Goal: Find specific page/section: Locate a particular part of the current website

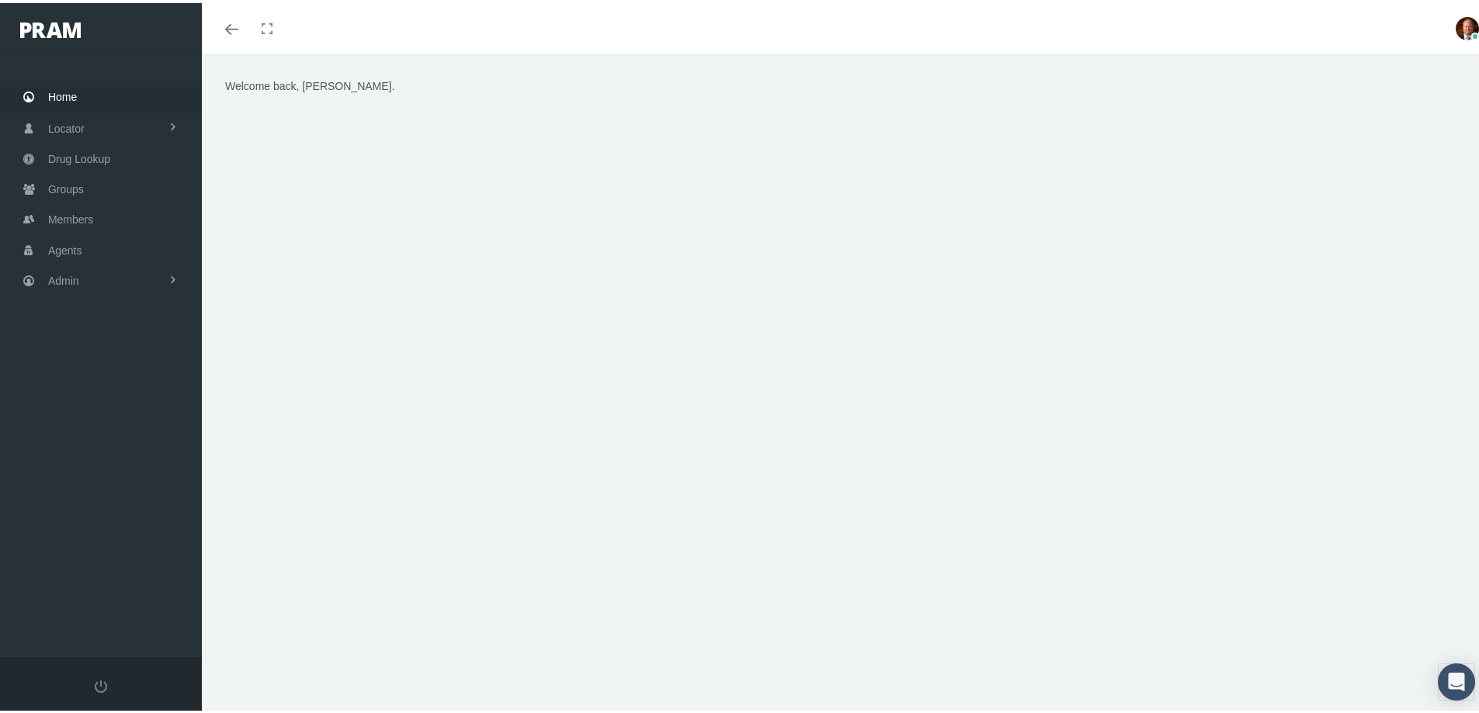
click at [74, 87] on span "Home" at bounding box center [62, 94] width 29 height 30
click at [80, 220] on span "Members" at bounding box center [70, 217] width 45 height 30
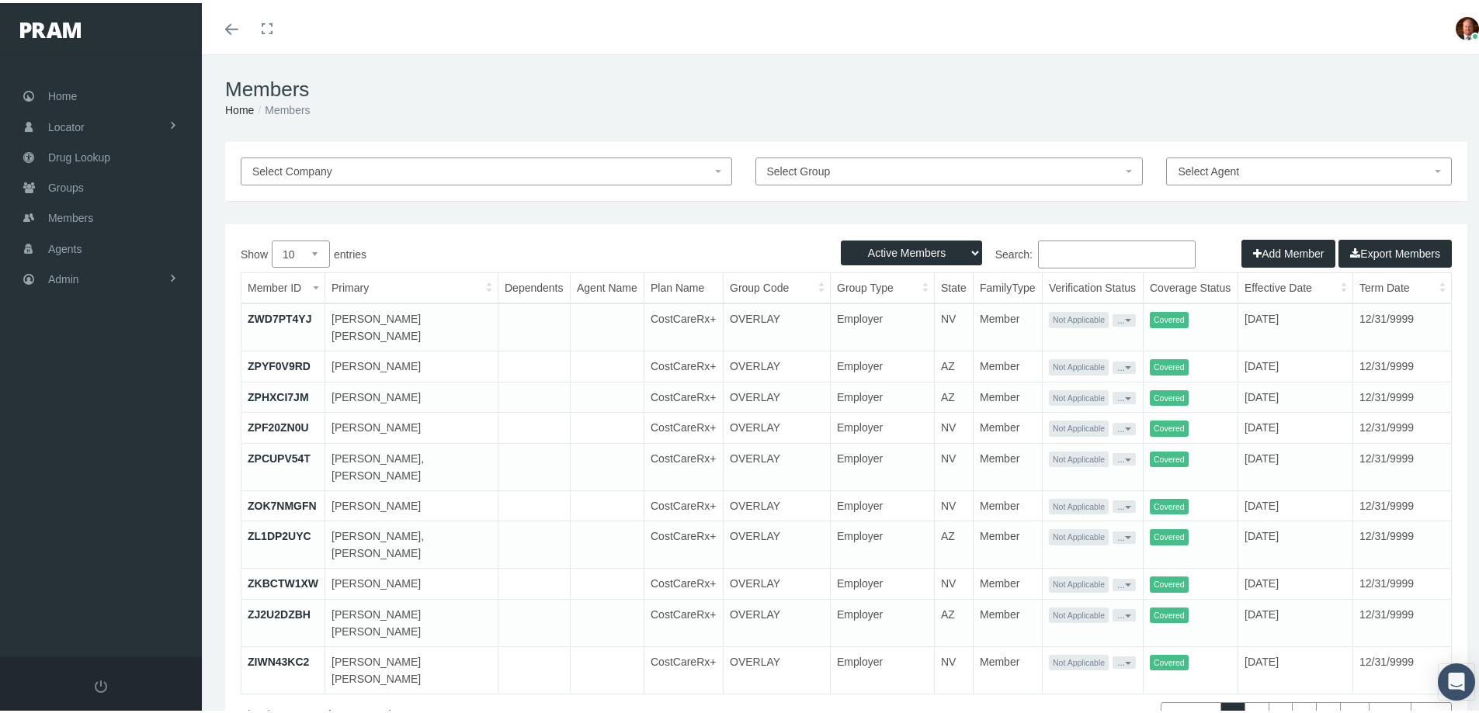
click at [1086, 252] on input "Search:" at bounding box center [1117, 252] width 158 height 28
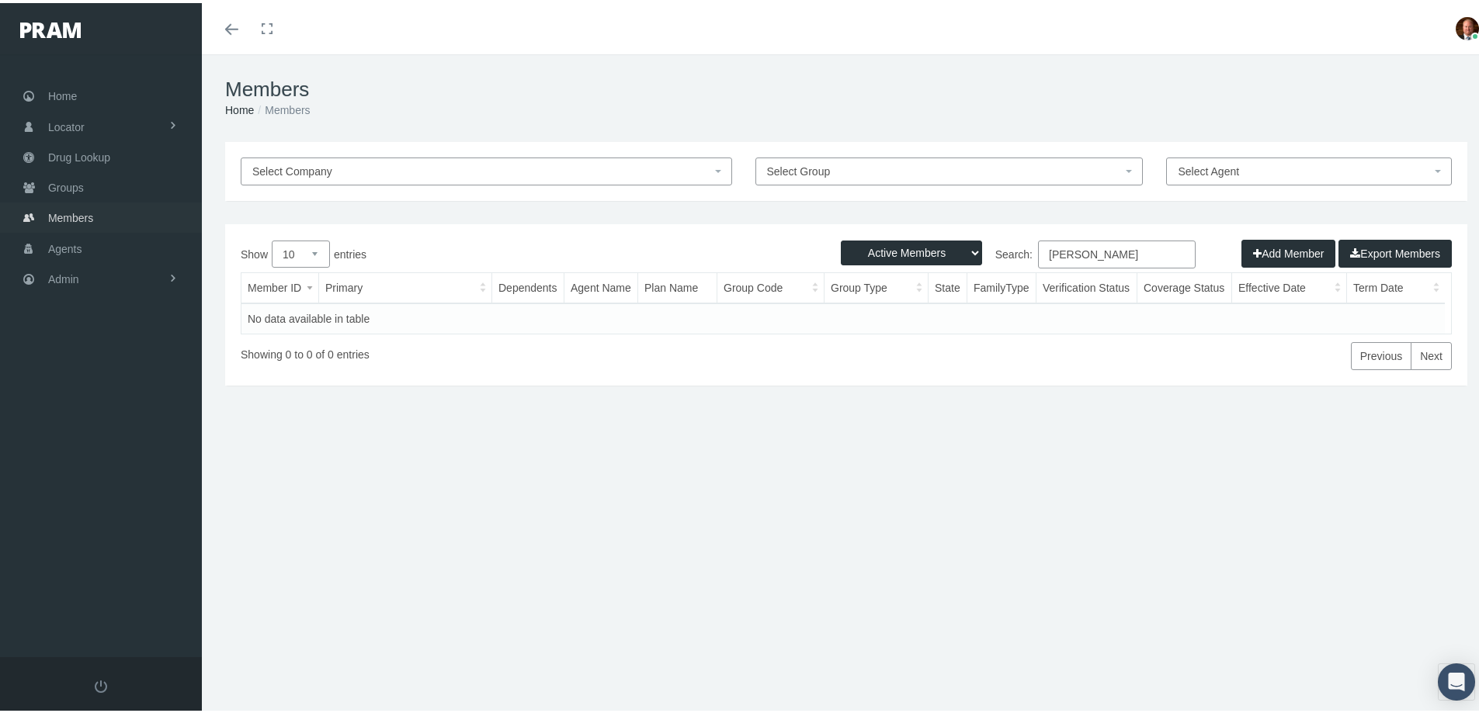
type input "[PERSON_NAME]"
click at [89, 216] on span "Members" at bounding box center [70, 215] width 45 height 30
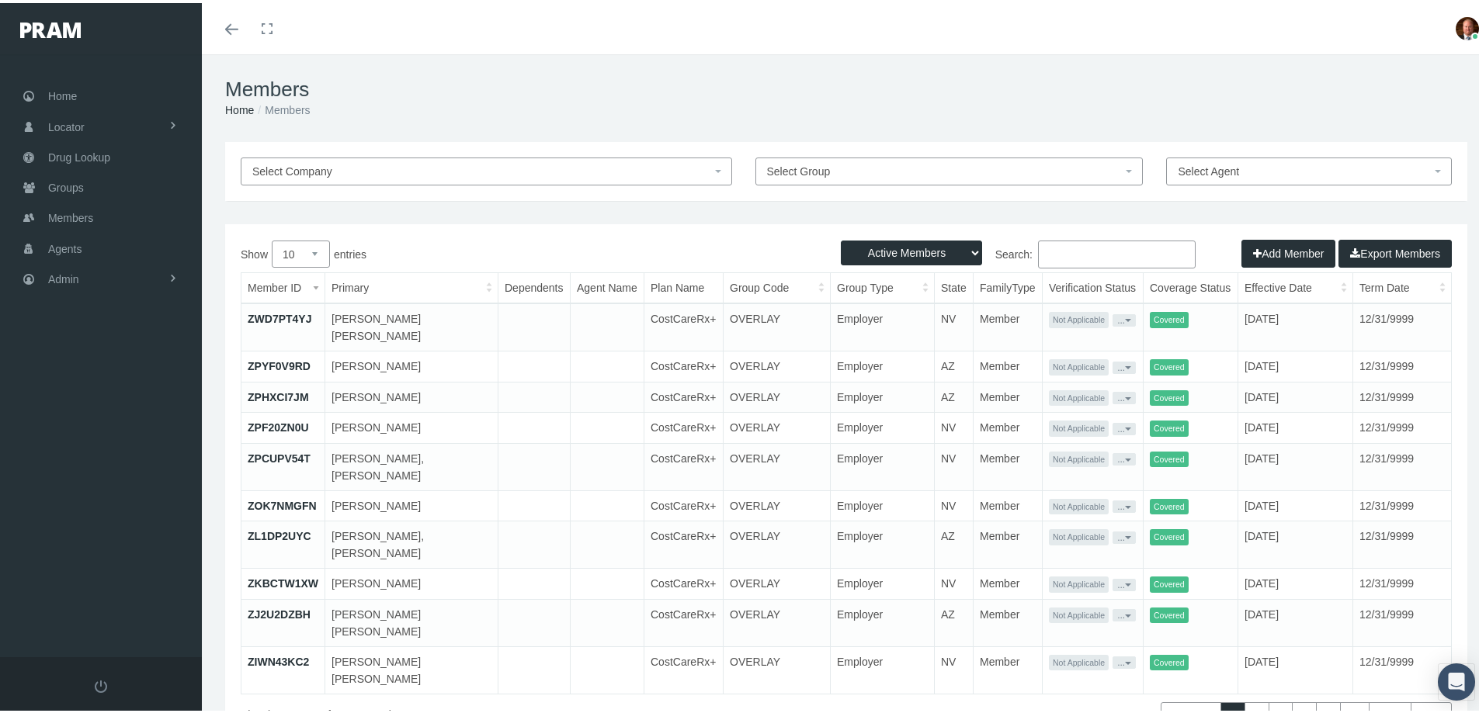
click at [1078, 254] on input "Search:" at bounding box center [1117, 252] width 158 height 28
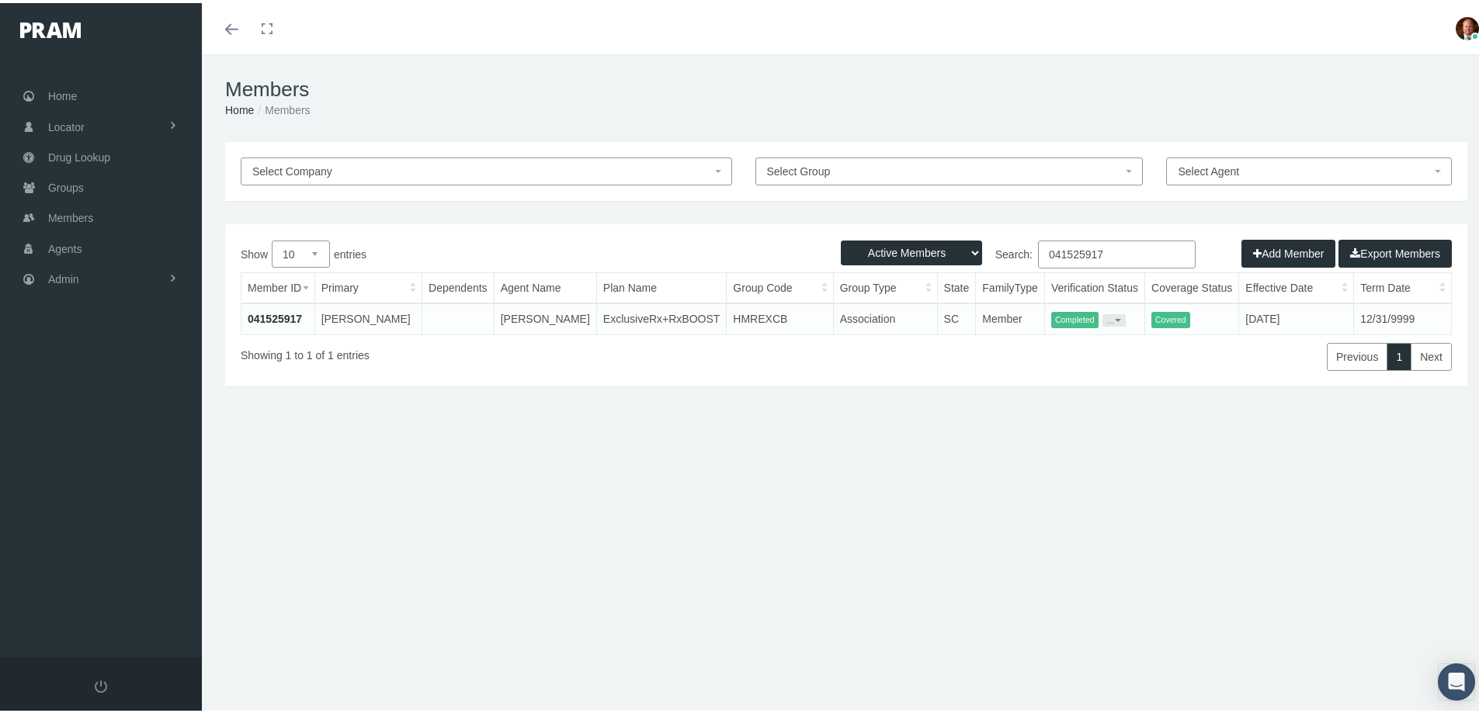
type input "041525917"
click at [289, 320] on link "041525917" at bounding box center [275, 316] width 54 height 12
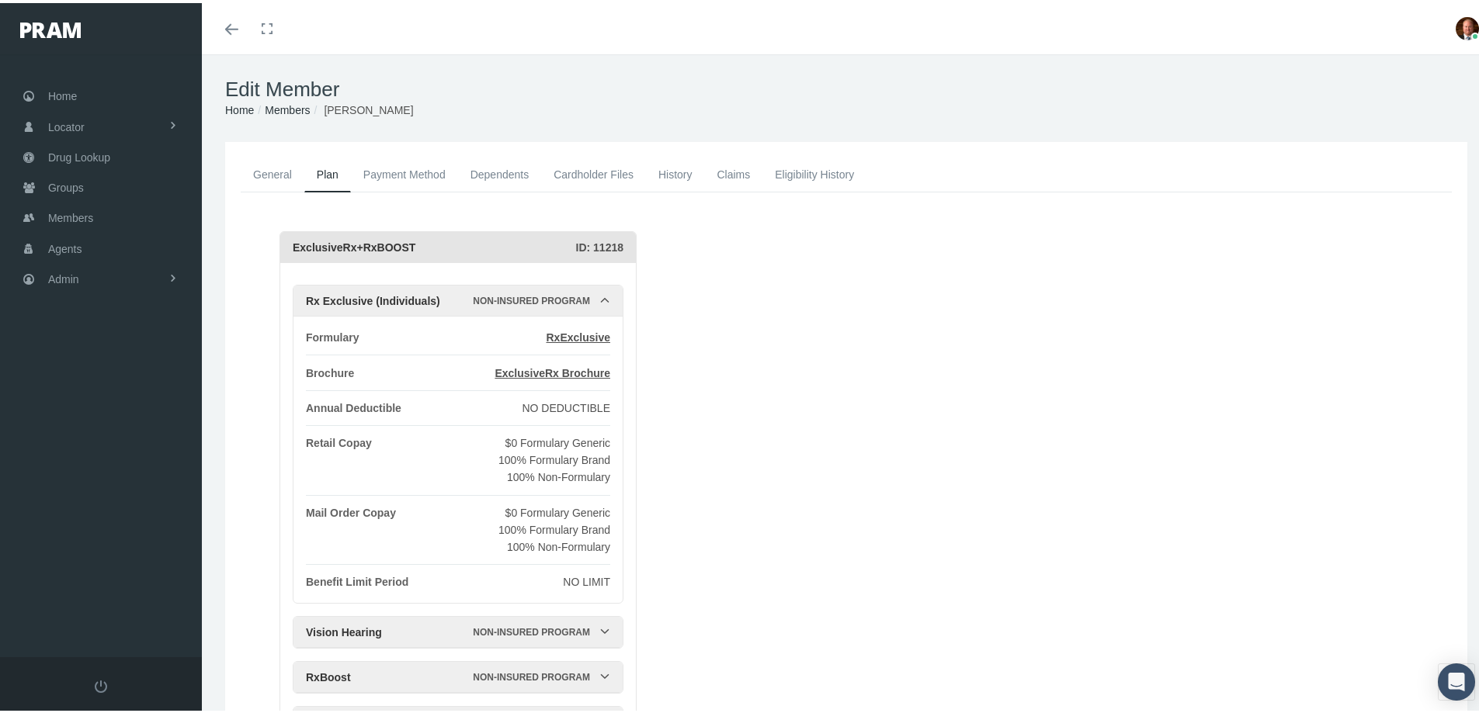
click at [281, 168] on link "General" at bounding box center [273, 171] width 64 height 34
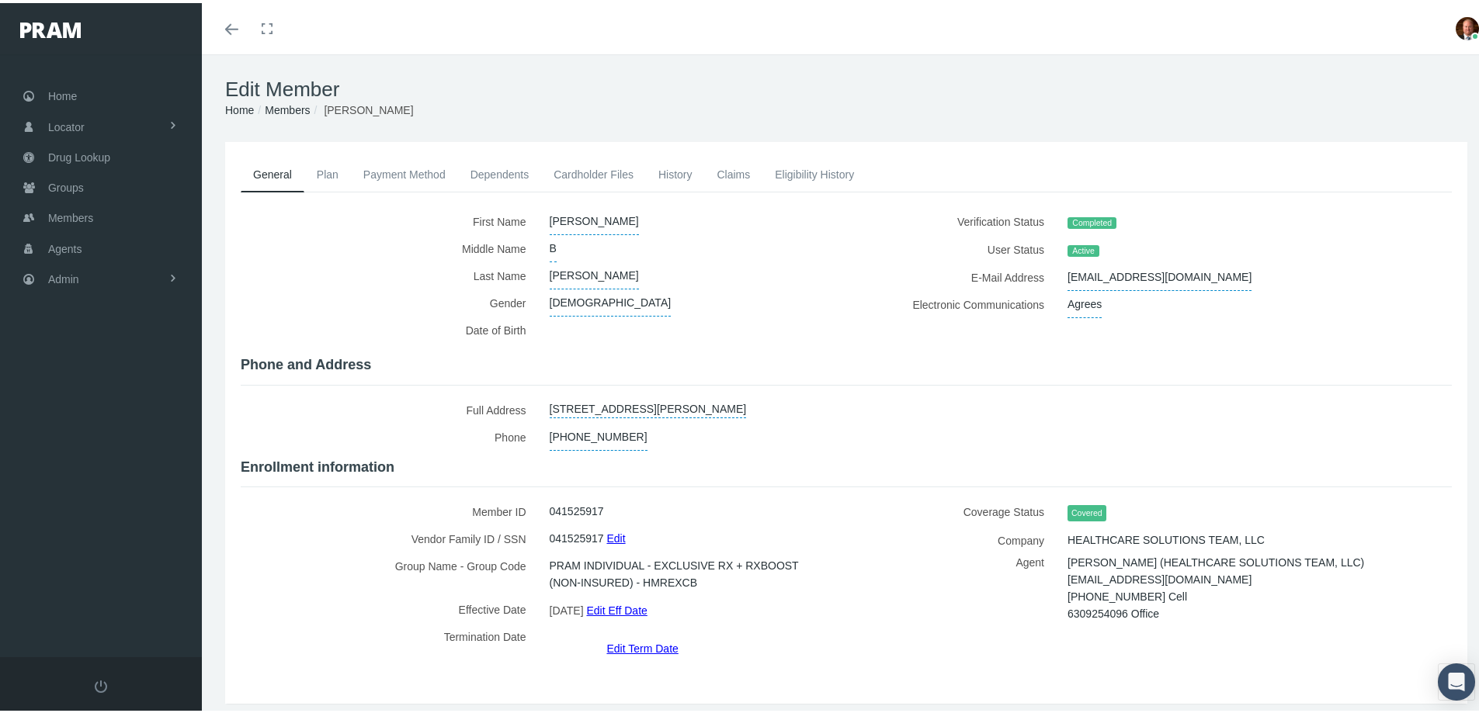
click at [587, 173] on link "Cardholder Files" at bounding box center [593, 171] width 105 height 34
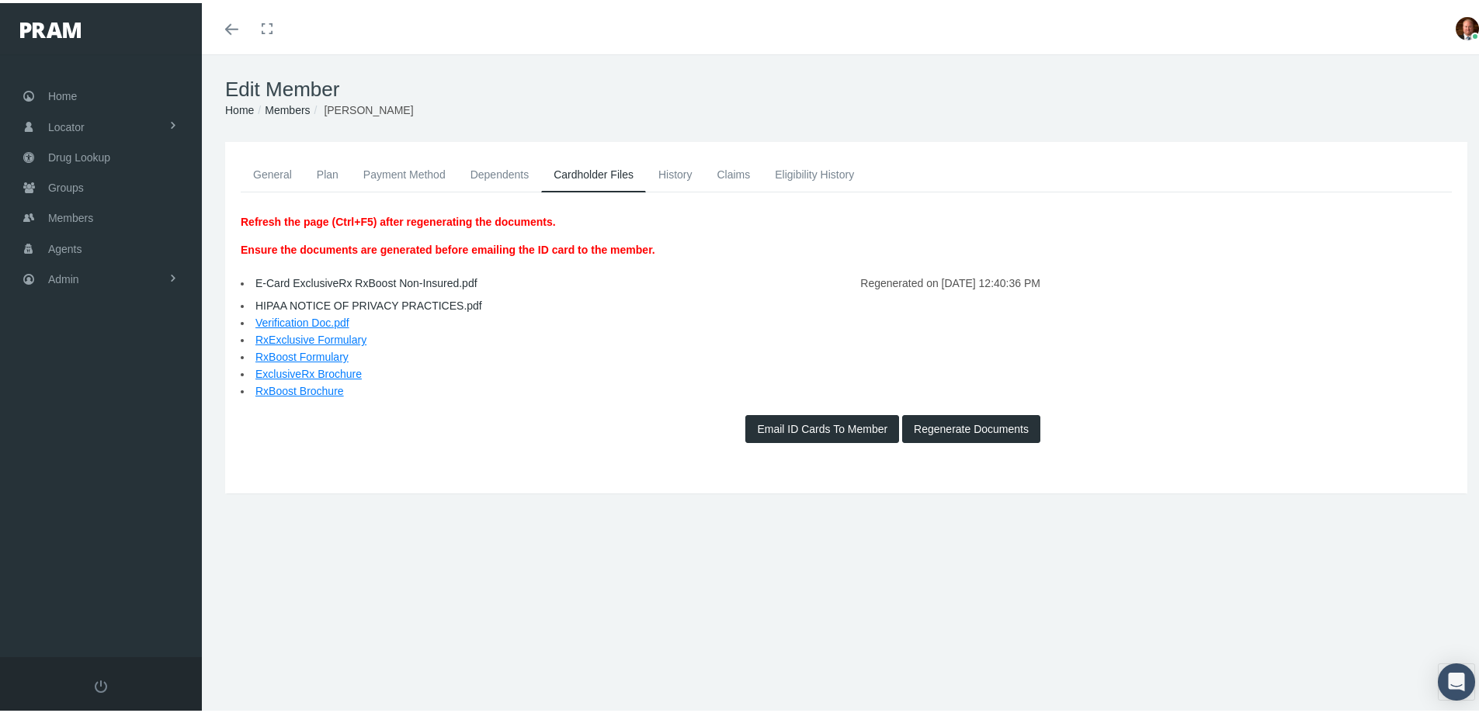
click at [268, 170] on link "General" at bounding box center [273, 171] width 64 height 34
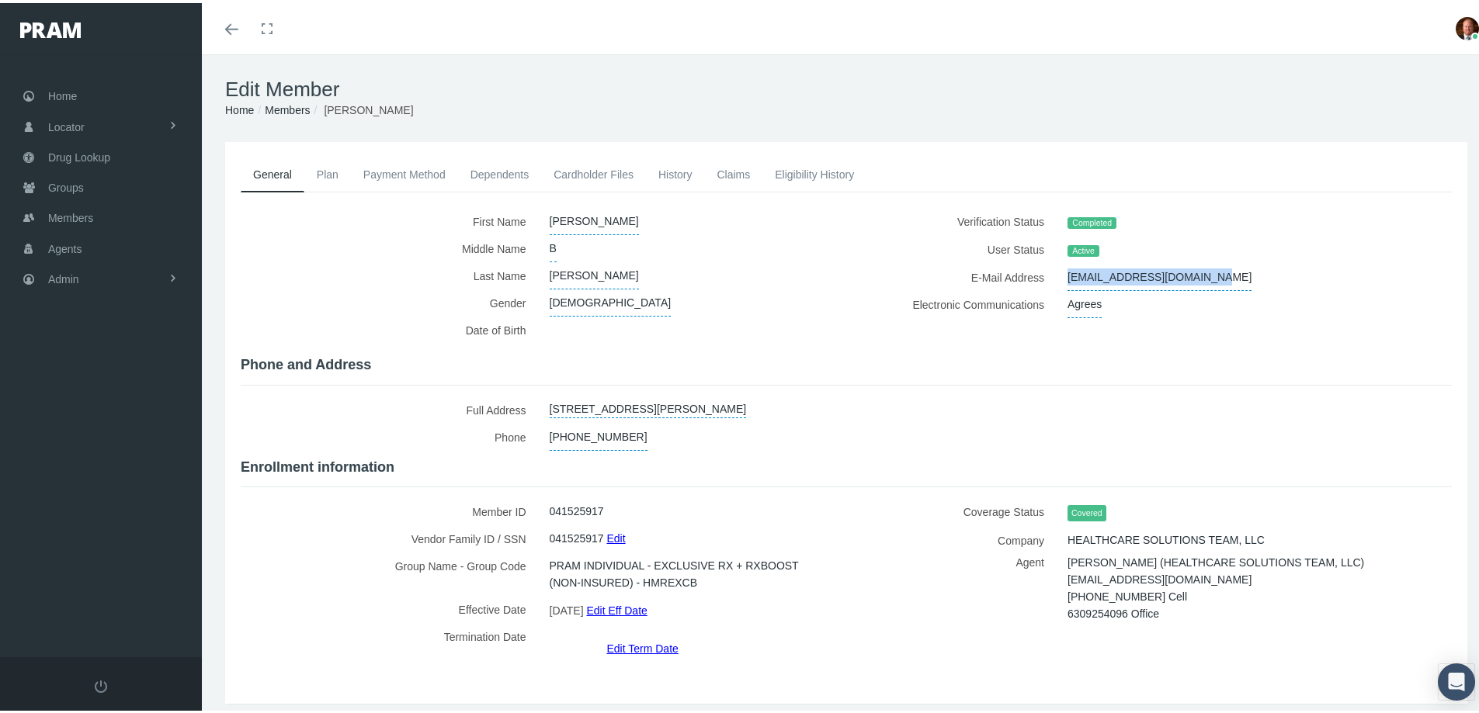
drag, startPoint x: 1058, startPoint y: 275, endPoint x: 1191, endPoint y: 272, distance: 132.8
click at [1191, 272] on div "[EMAIL_ADDRESS][DOMAIN_NAME]" at bounding box center [1229, 274] width 346 height 27
copy span "[EMAIL_ADDRESS][DOMAIN_NAME]"
click at [607, 172] on link "Cardholder Files" at bounding box center [593, 171] width 105 height 34
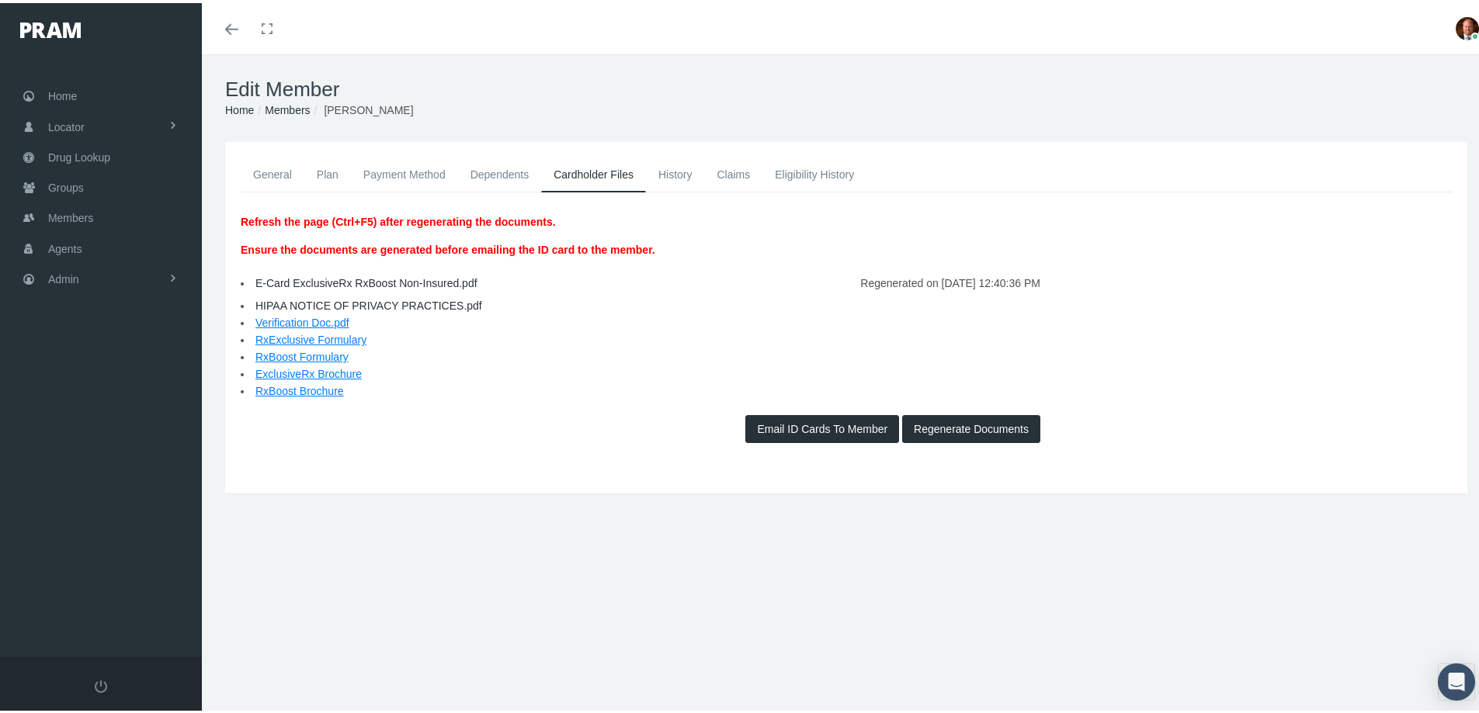
click at [337, 281] on link "E-Card ExclusiveRx RxBoost Non-Insured.pdf" at bounding box center [366, 280] width 222 height 12
